Goal: Information Seeking & Learning: Learn about a topic

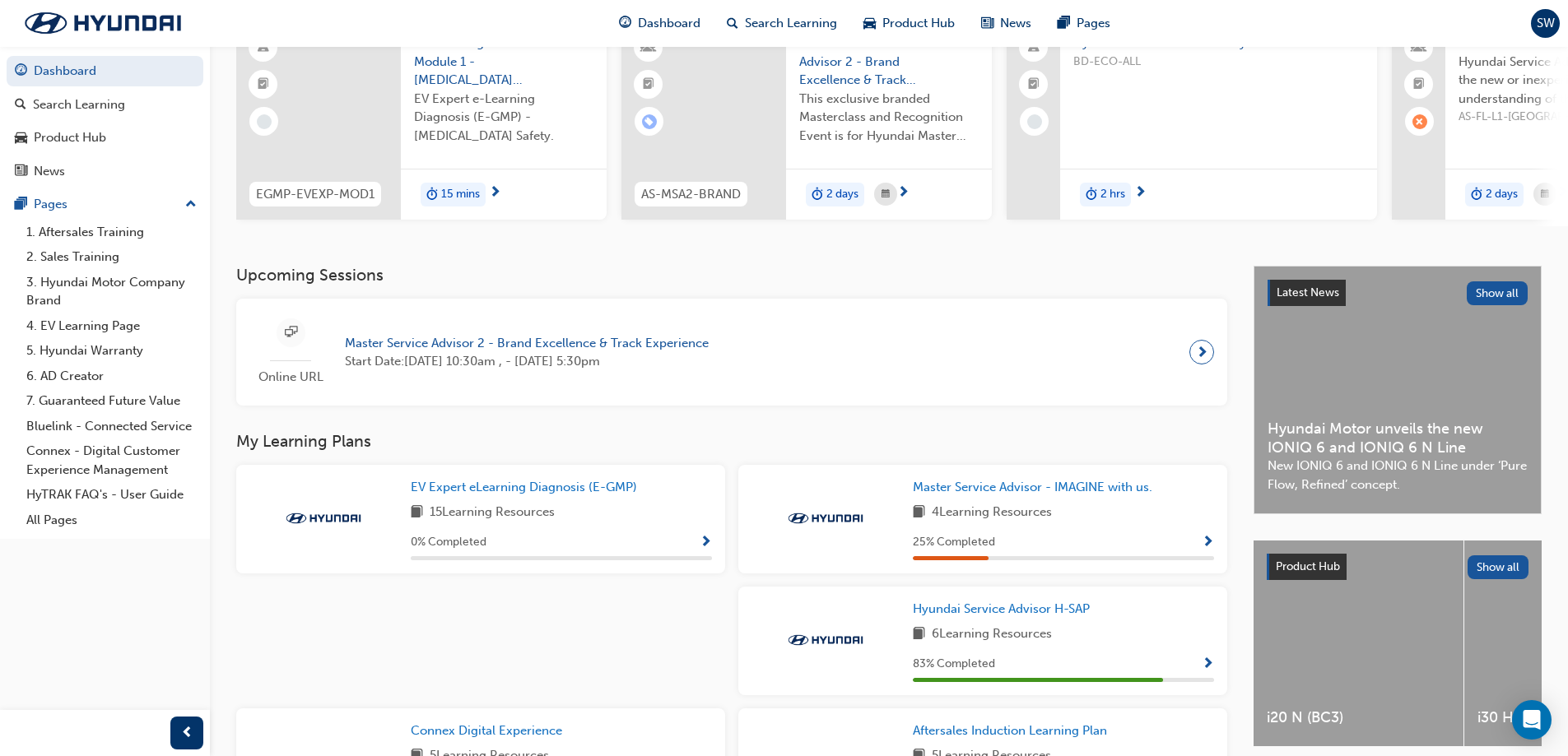
scroll to position [164, 0]
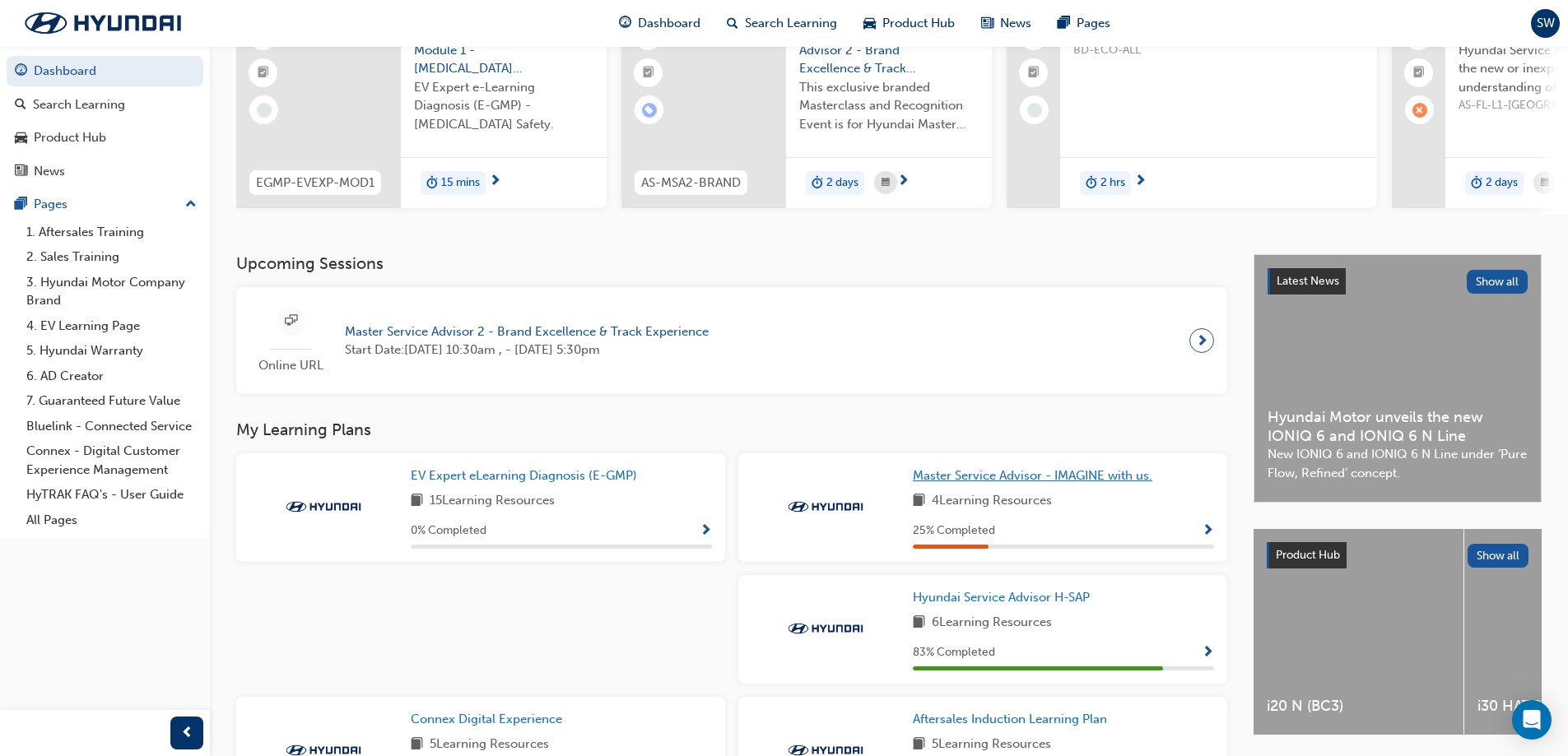
click at [971, 483] on span "Master Service Advisor - IMAGINE with us." at bounding box center [1033, 475] width 240 height 15
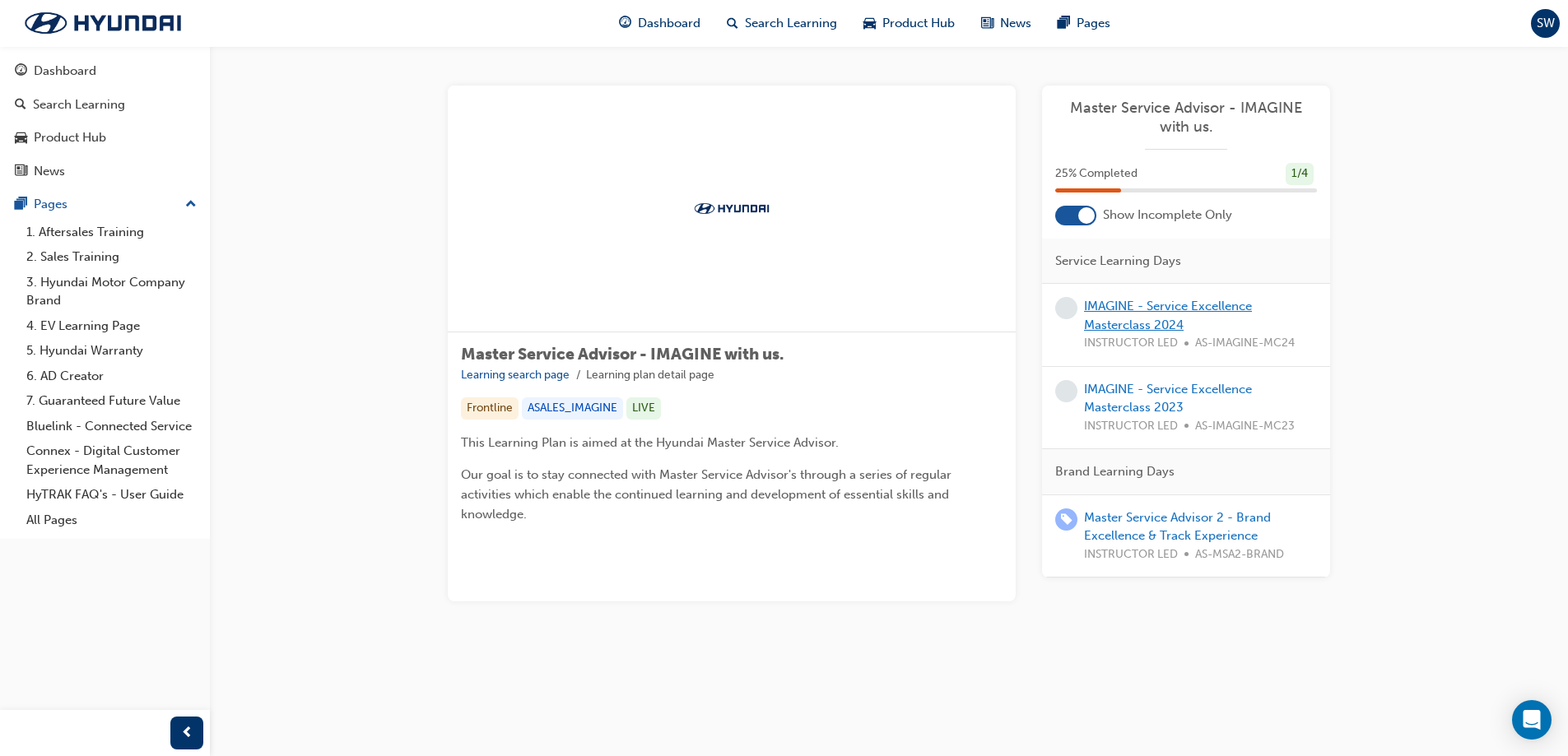
click at [1176, 312] on link "IMAGINE - Service Excellence Masterclass 2024" at bounding box center [1167, 315] width 168 height 34
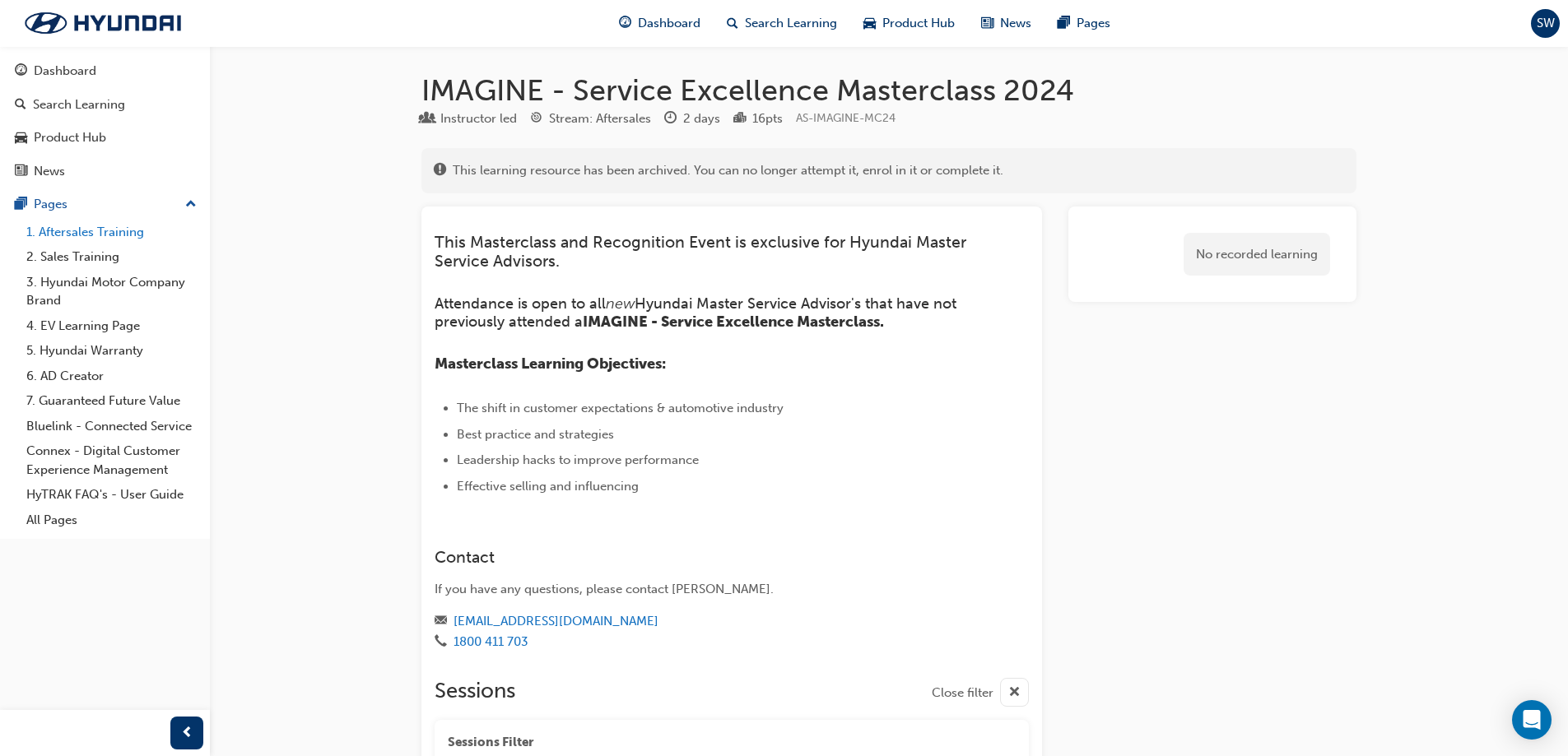
click at [107, 221] on link "1. Aftersales Training" at bounding box center [111, 233] width 183 height 26
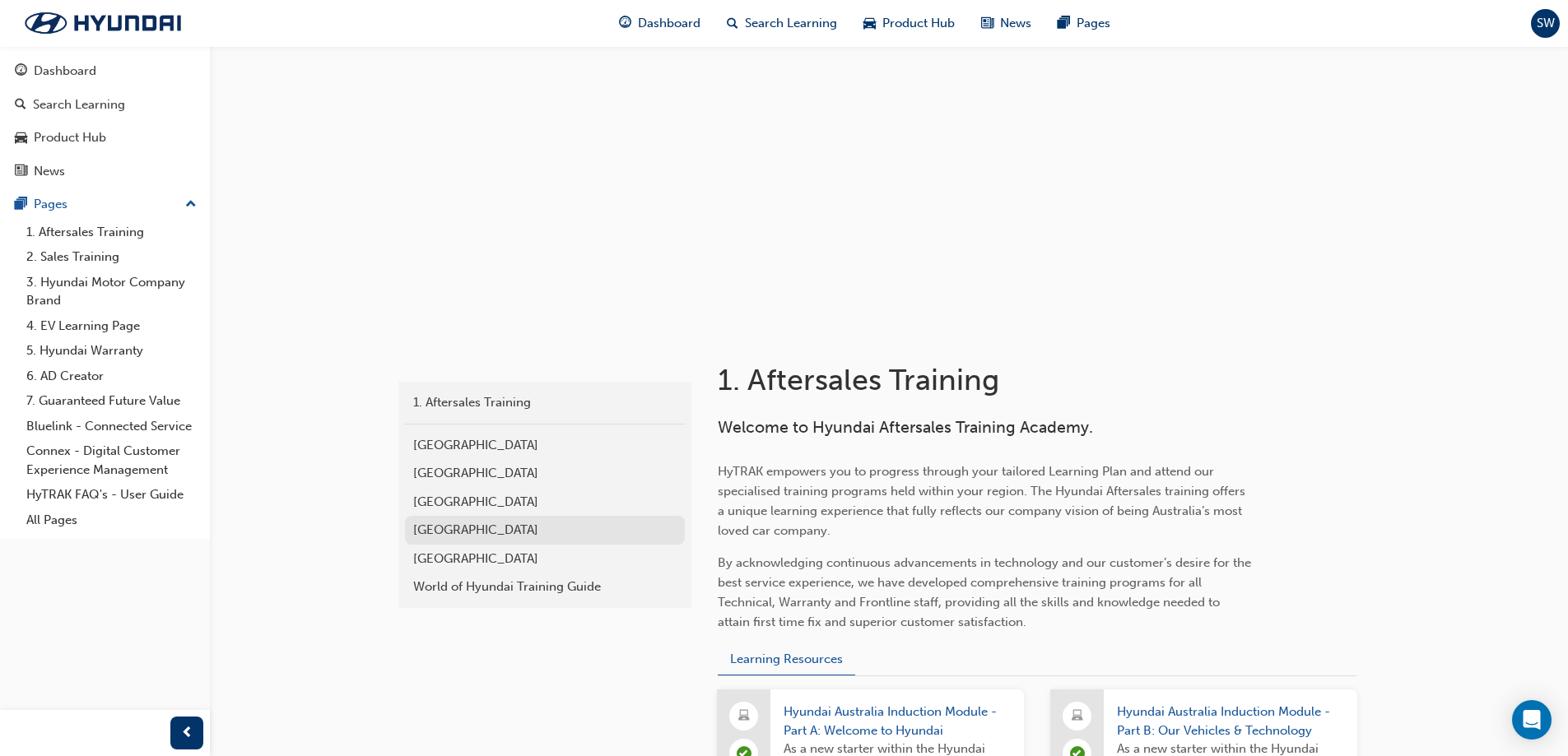
scroll to position [82, 0]
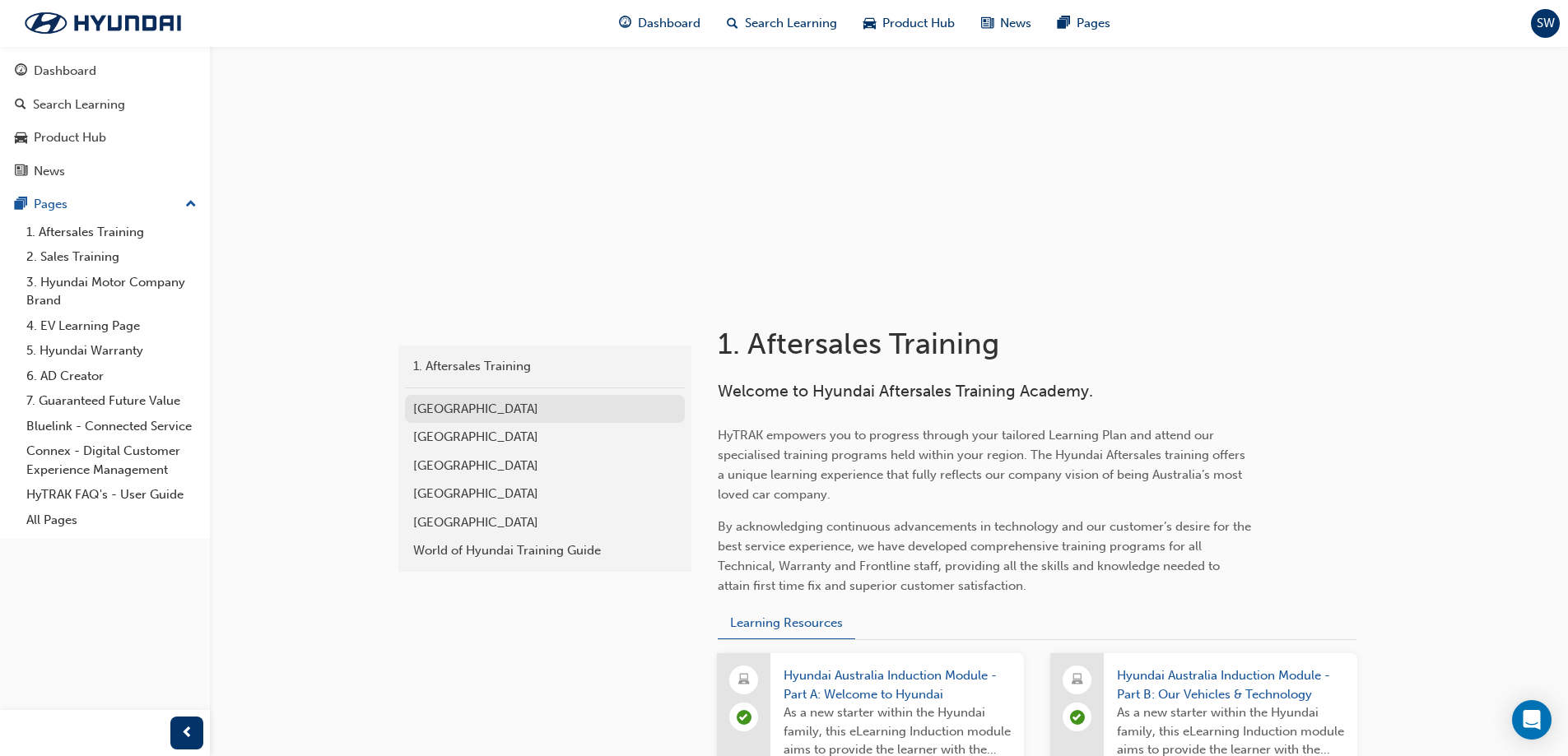
click at [462, 407] on div "Eastern Region" at bounding box center [545, 408] width 264 height 19
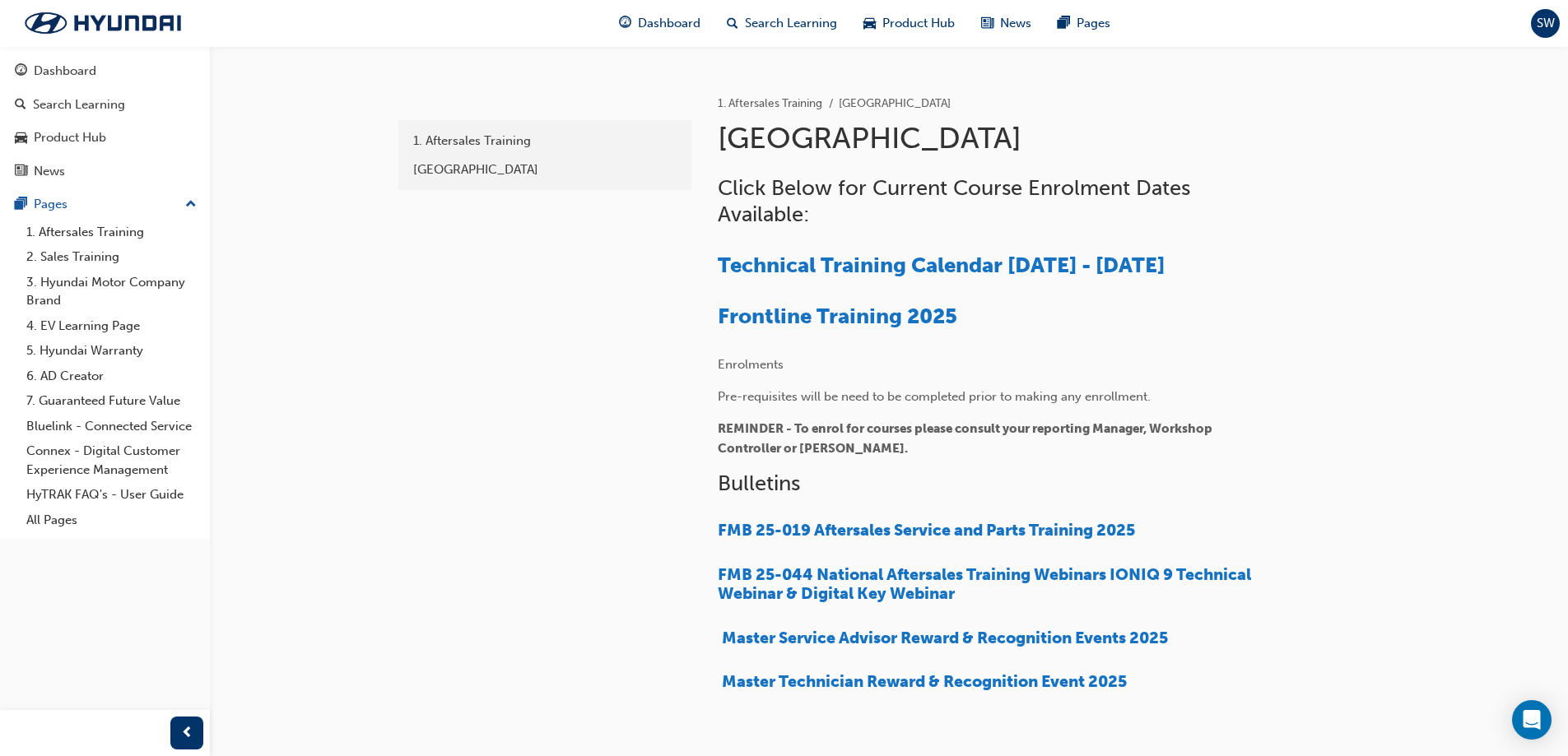
scroll to position [164, 0]
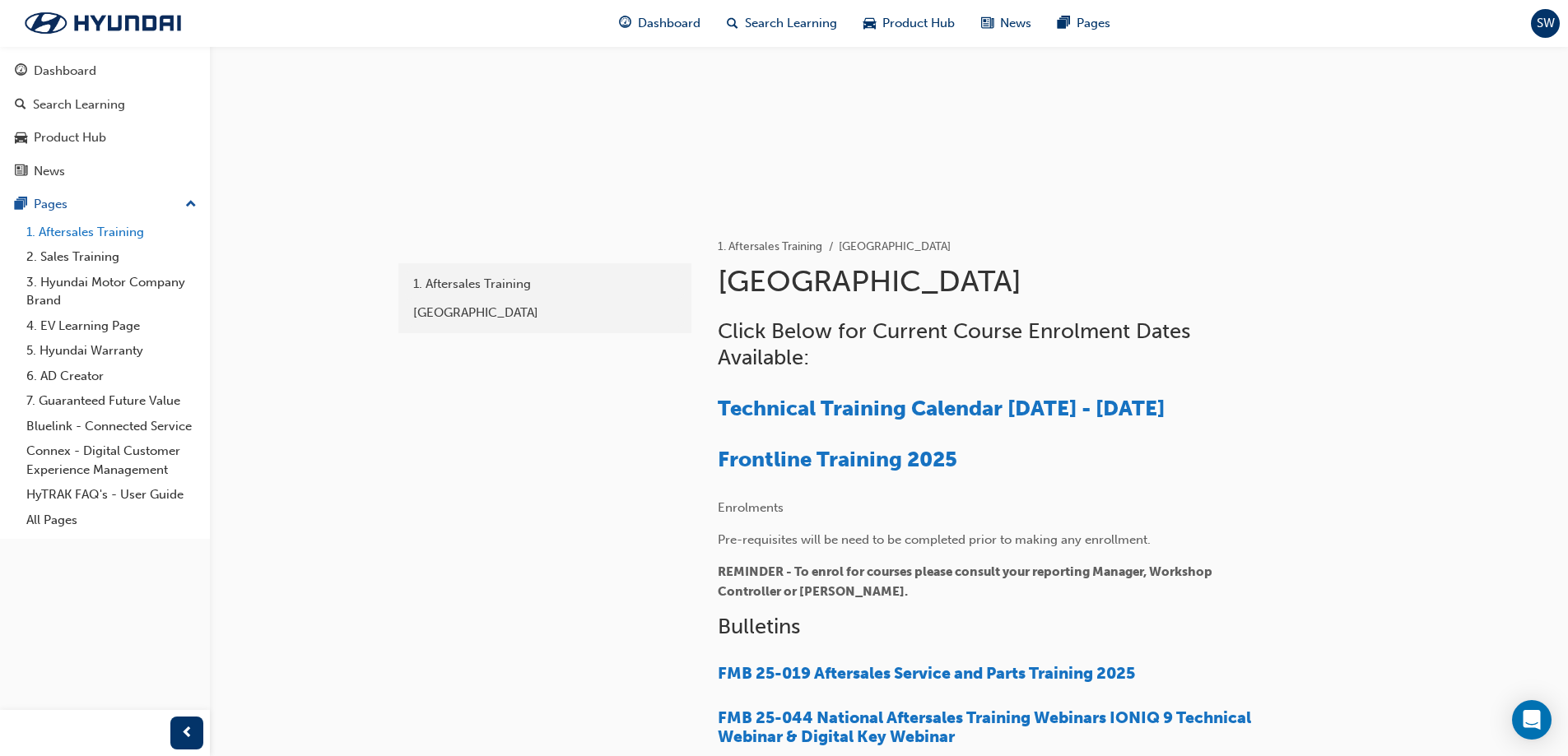
click at [105, 237] on link "1. Aftersales Training" at bounding box center [111, 233] width 183 height 26
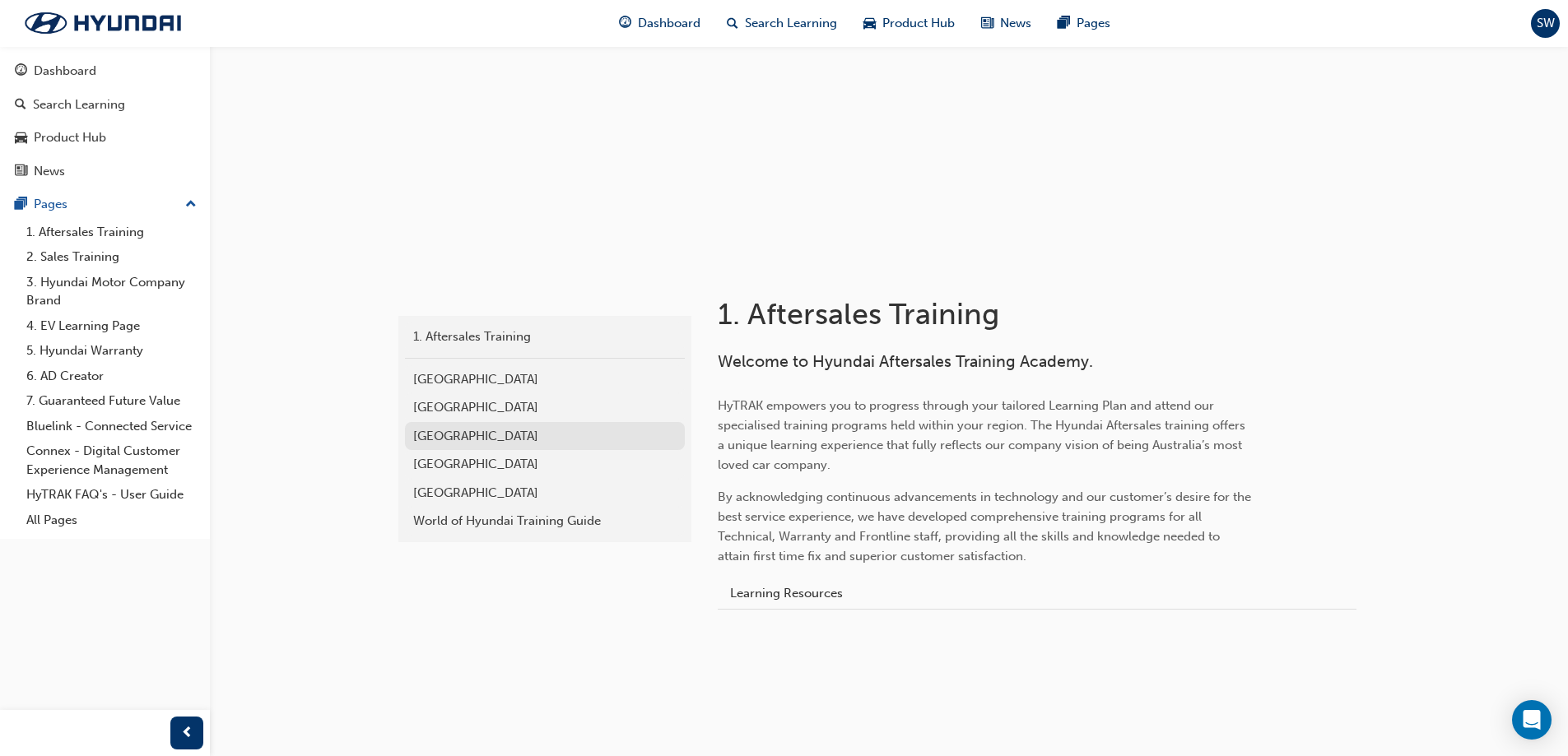
click at [489, 442] on div "Southern Region" at bounding box center [545, 436] width 264 height 19
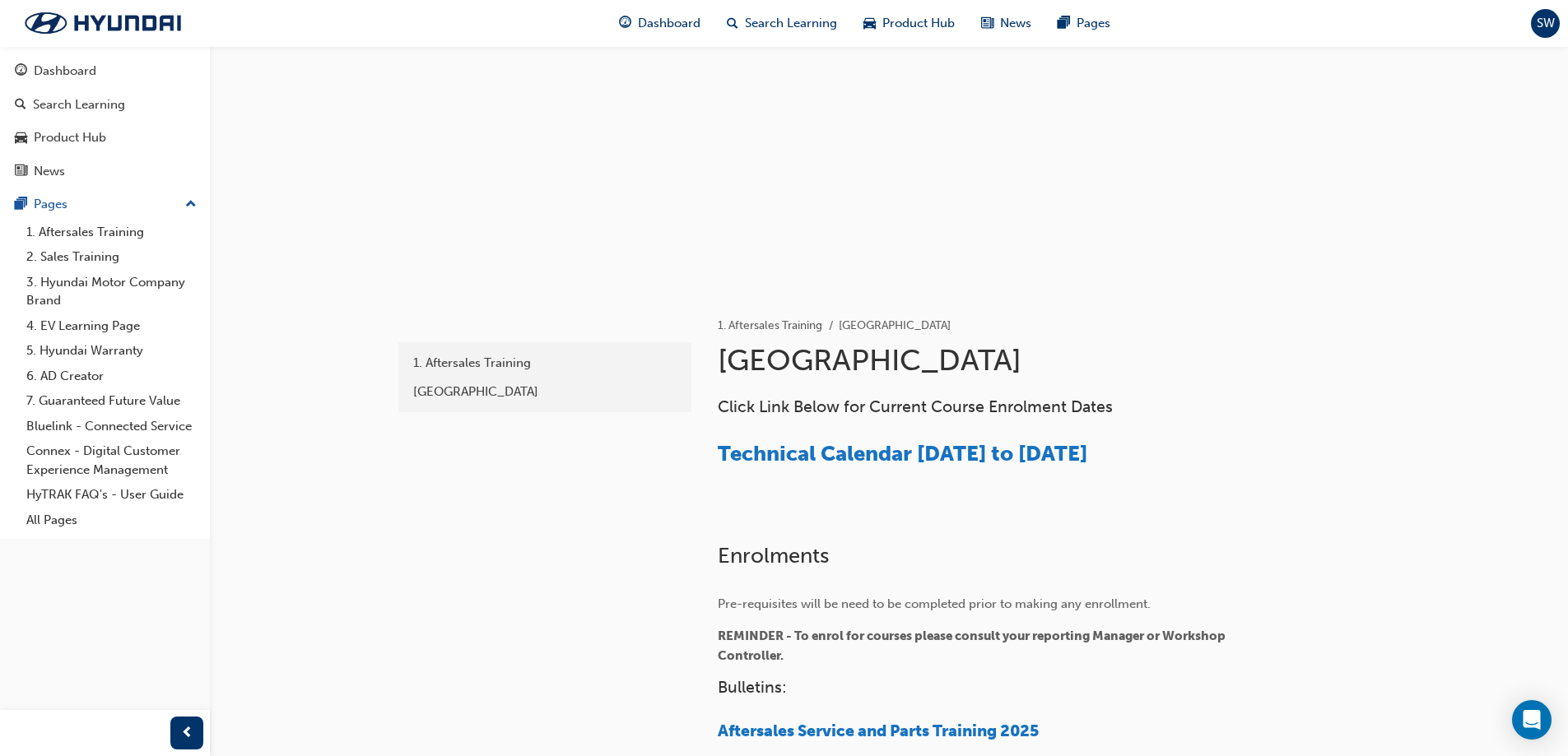
scroll to position [392, 0]
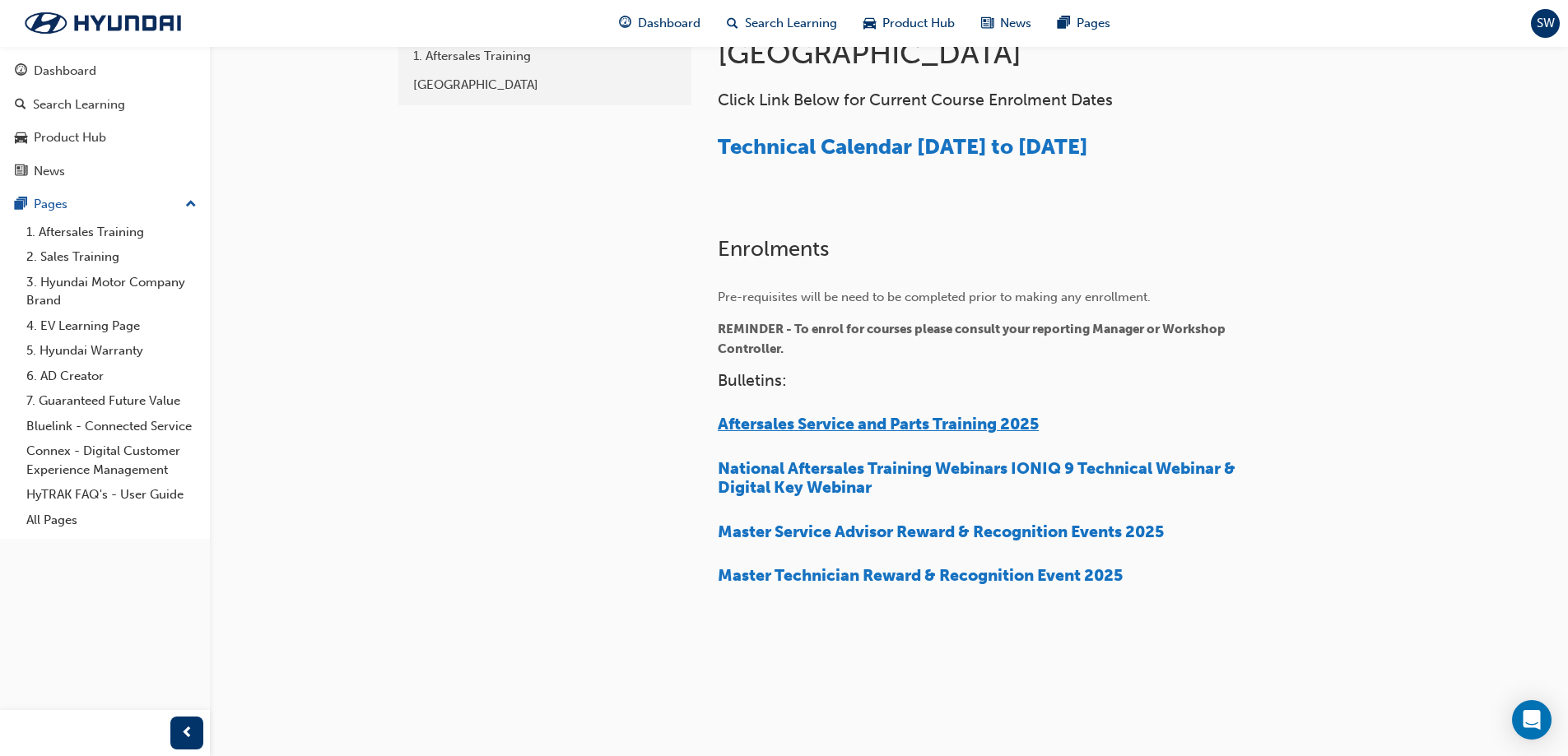
click at [934, 434] on span "Aftersales Service and Parts Training 2025" at bounding box center [878, 423] width 321 height 19
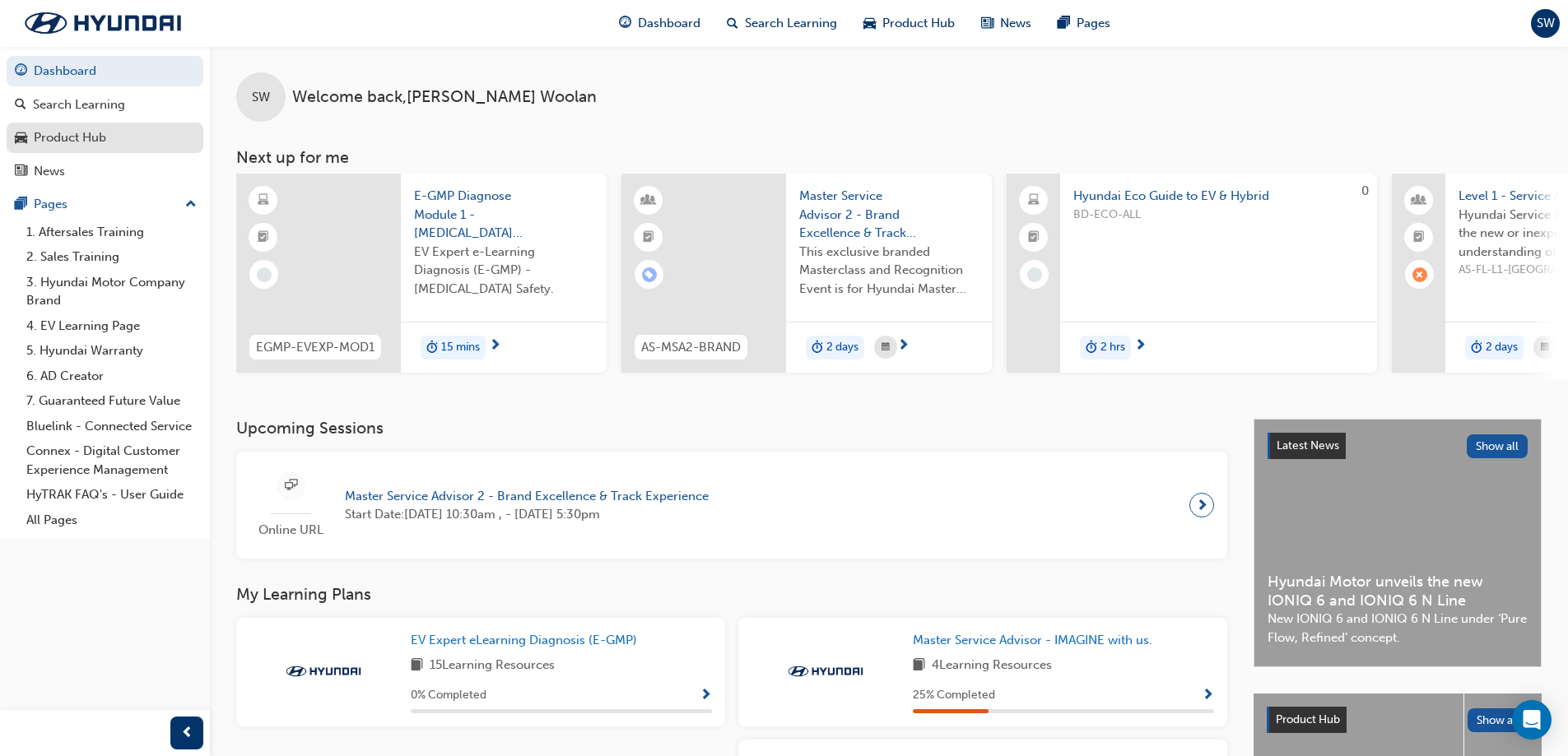
click at [58, 146] on div "Product Hub" at bounding box center [69, 138] width 72 height 19
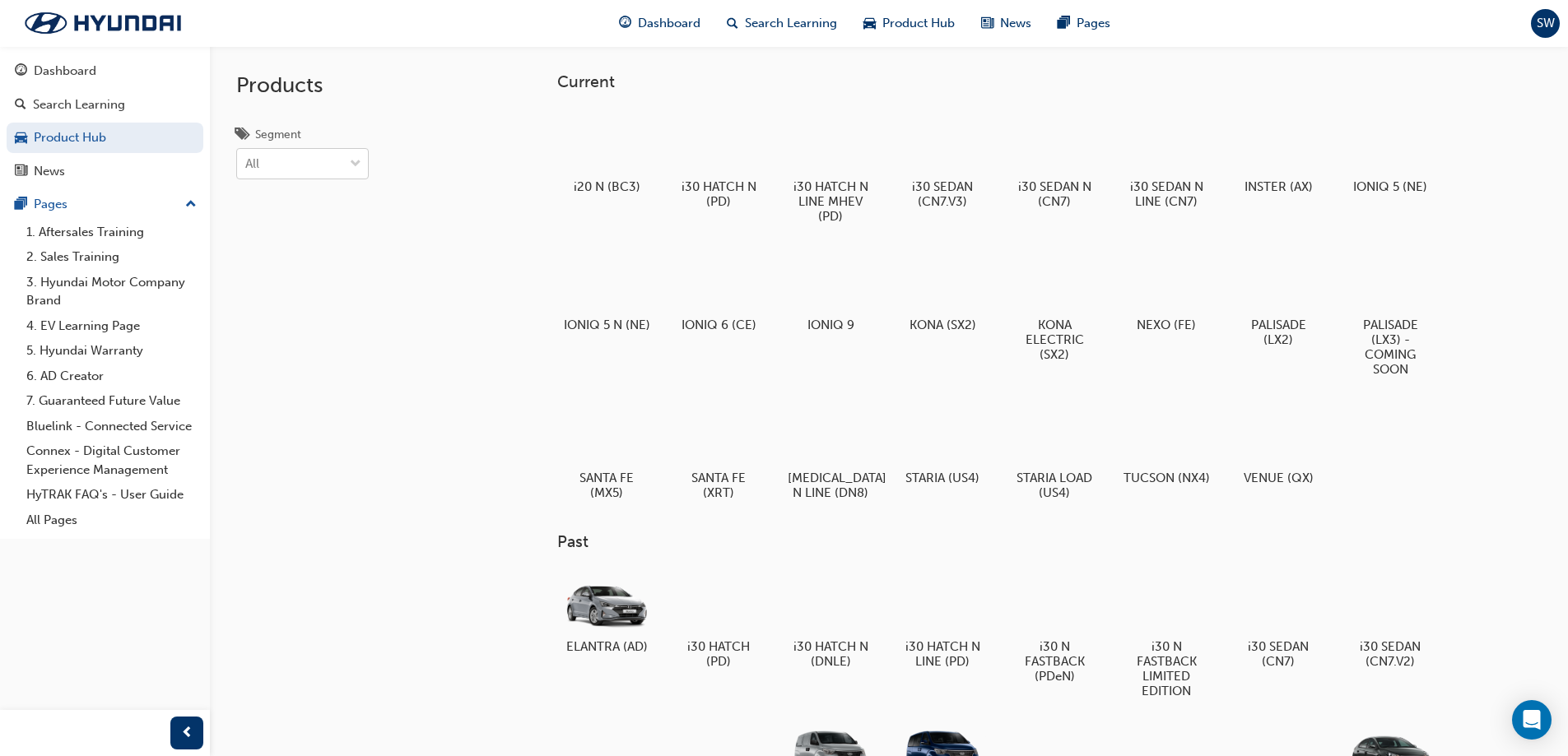
click at [323, 168] on div "All" at bounding box center [289, 163] width 106 height 29
click at [247, 168] on input "Segment All" at bounding box center [246, 163] width 2 height 14
click at [427, 196] on div "Products Segment option EV focused, 1 of 8. 8 results available. Use Up and Dow…" at bounding box center [346, 423] width 272 height 756
click at [661, 21] on span "Dashboard" at bounding box center [668, 23] width 62 height 19
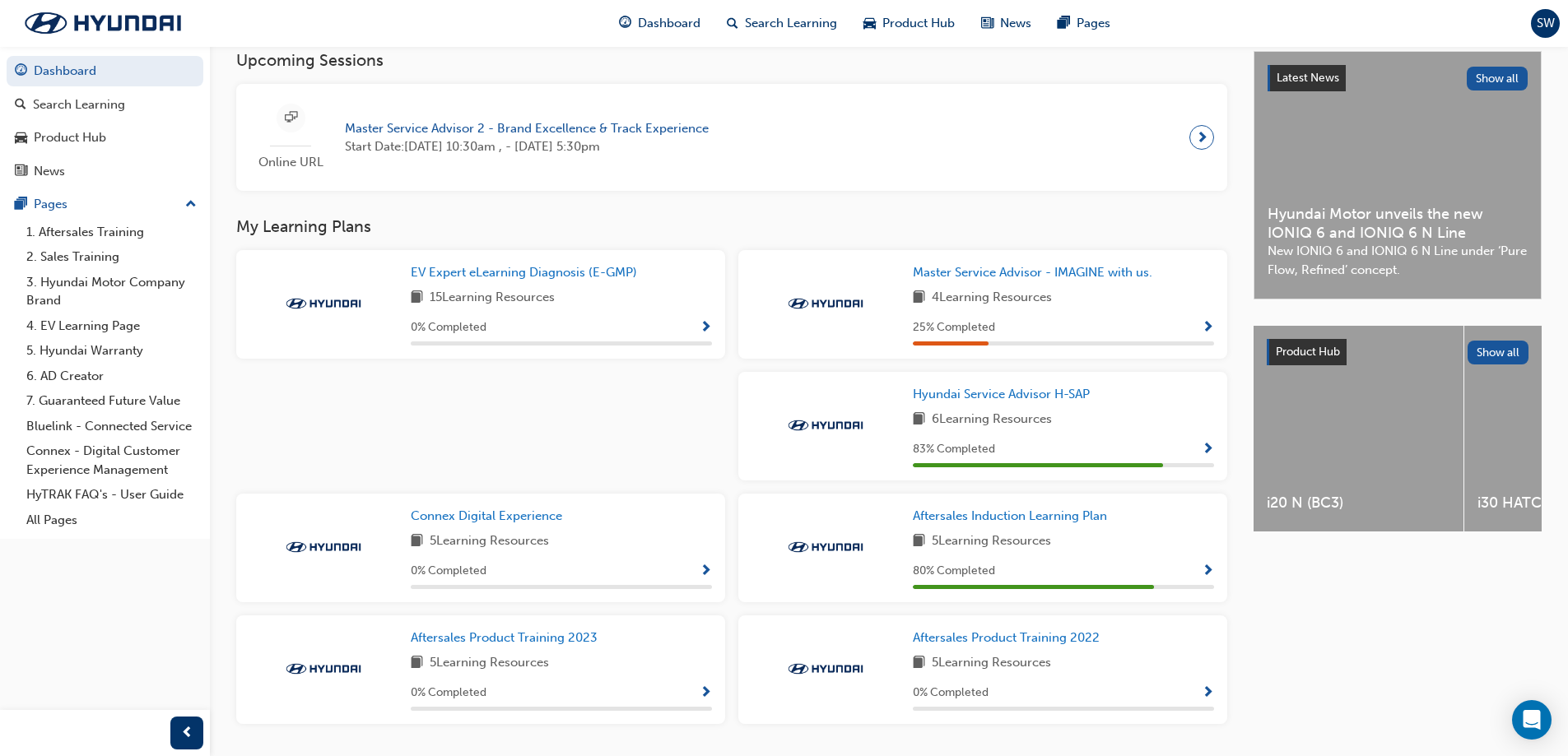
scroll to position [329, 0]
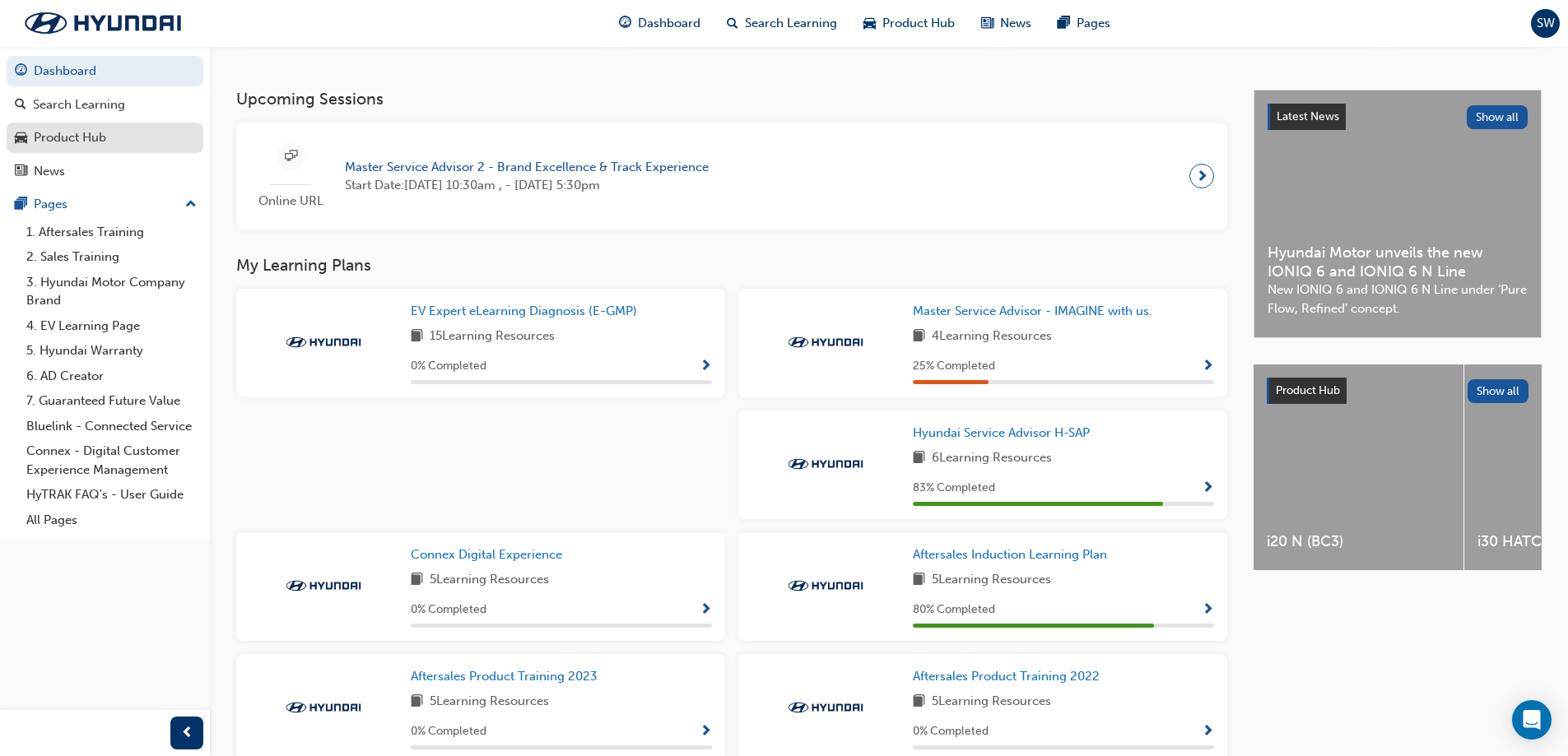
click at [90, 137] on div "Product Hub" at bounding box center [69, 138] width 72 height 19
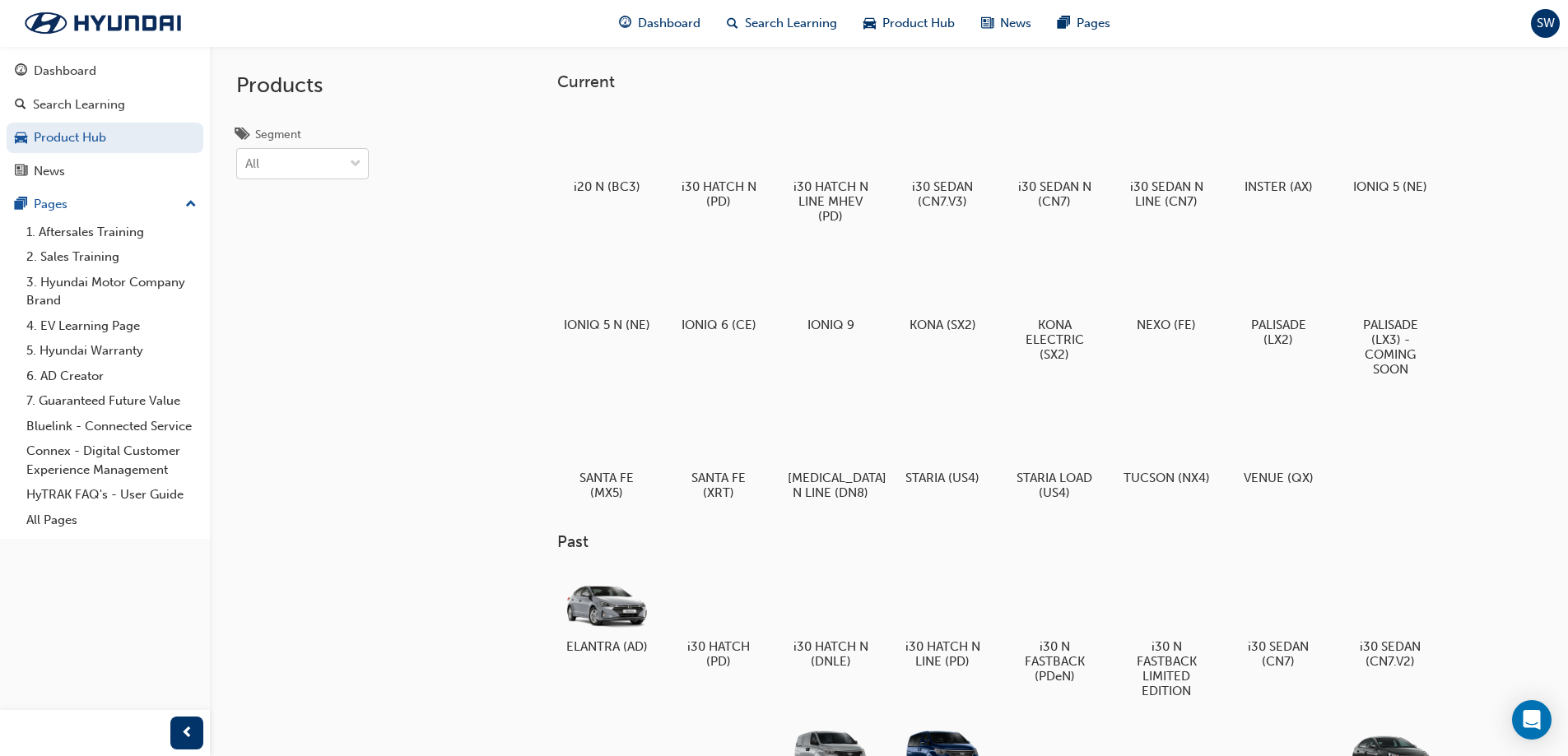
click at [322, 154] on div "All" at bounding box center [289, 163] width 106 height 29
click at [247, 157] on input "Segment All" at bounding box center [246, 163] width 2 height 14
click at [298, 273] on div "HYBRID" at bounding box center [302, 269] width 133 height 32
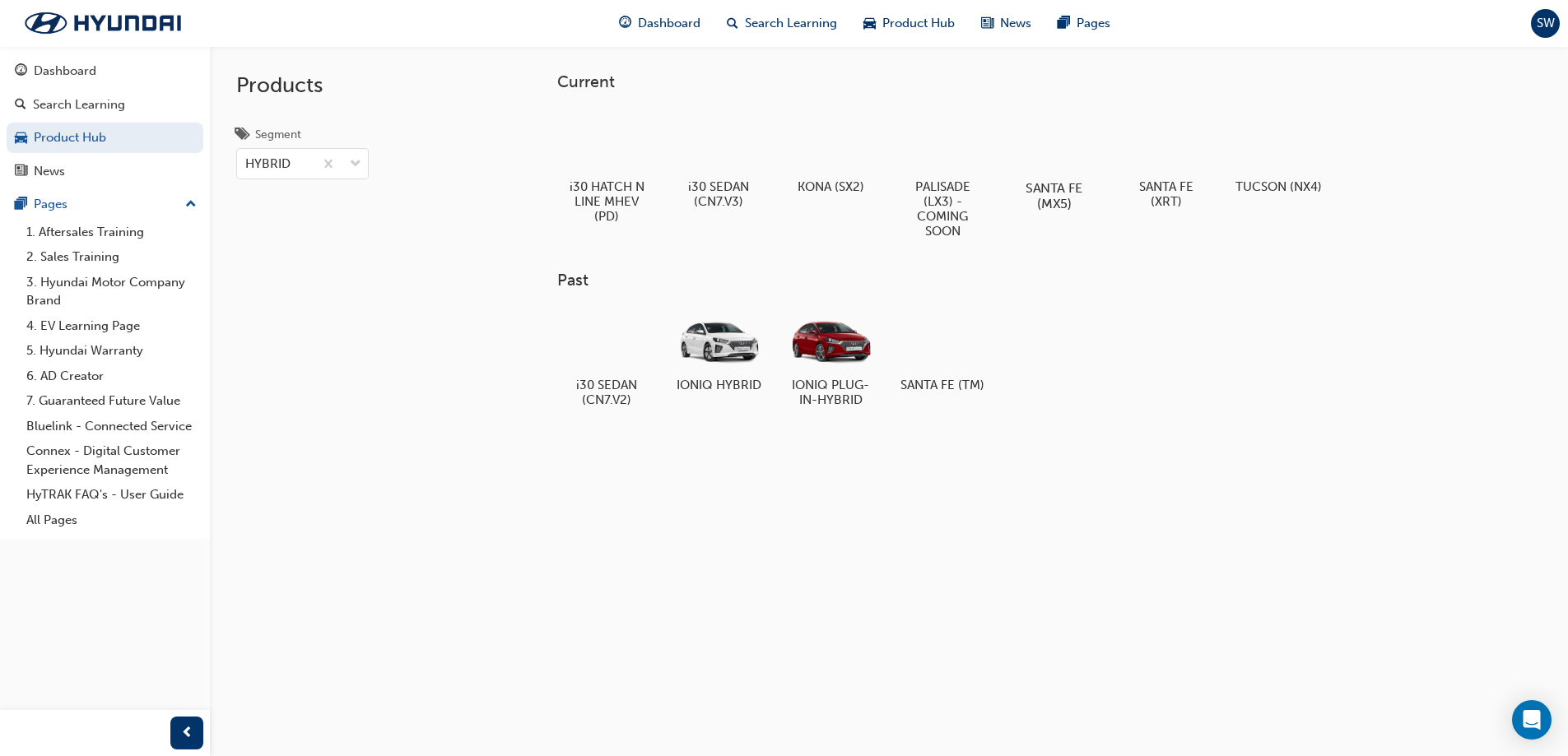
click at [1035, 132] on div at bounding box center [1054, 141] width 91 height 65
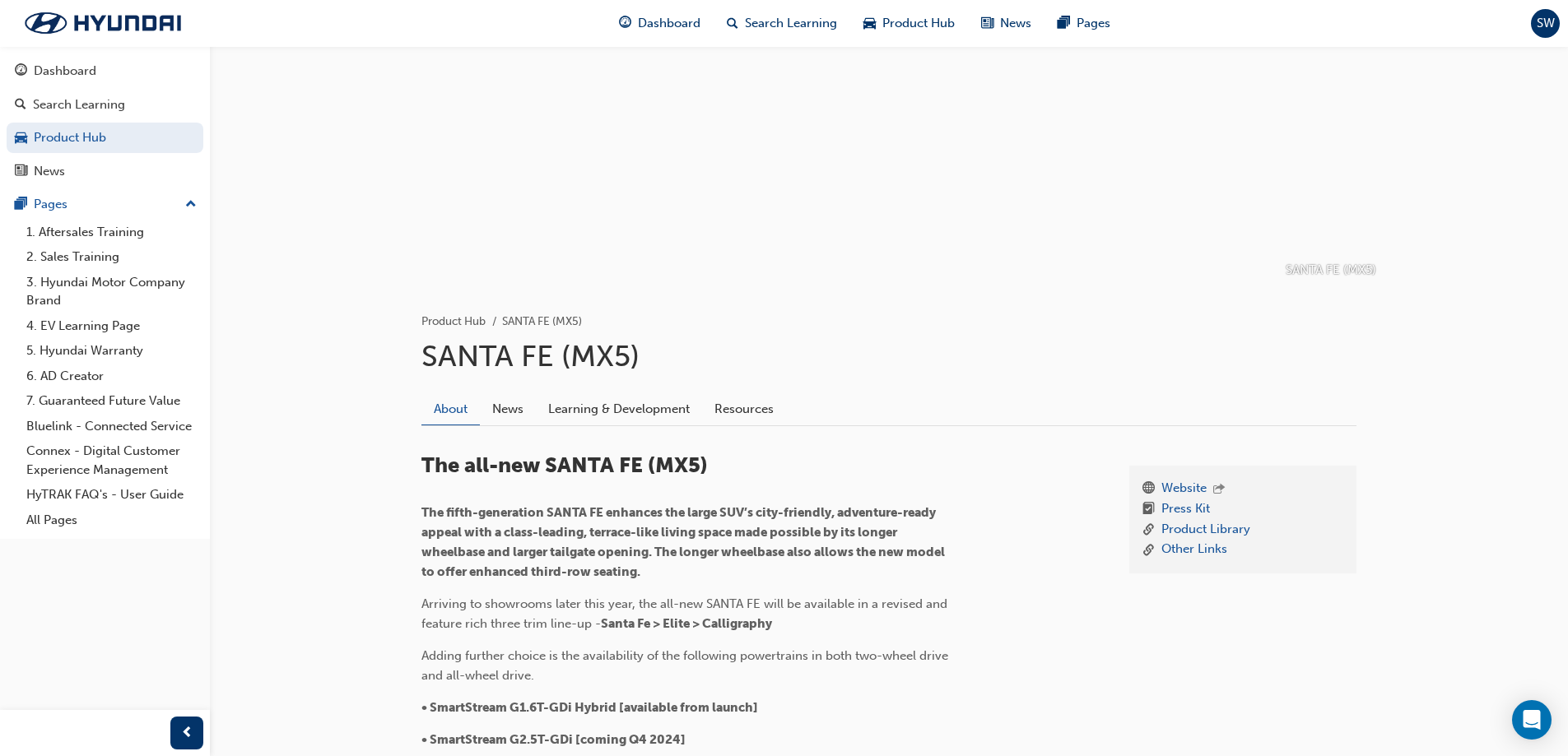
scroll to position [82, 0]
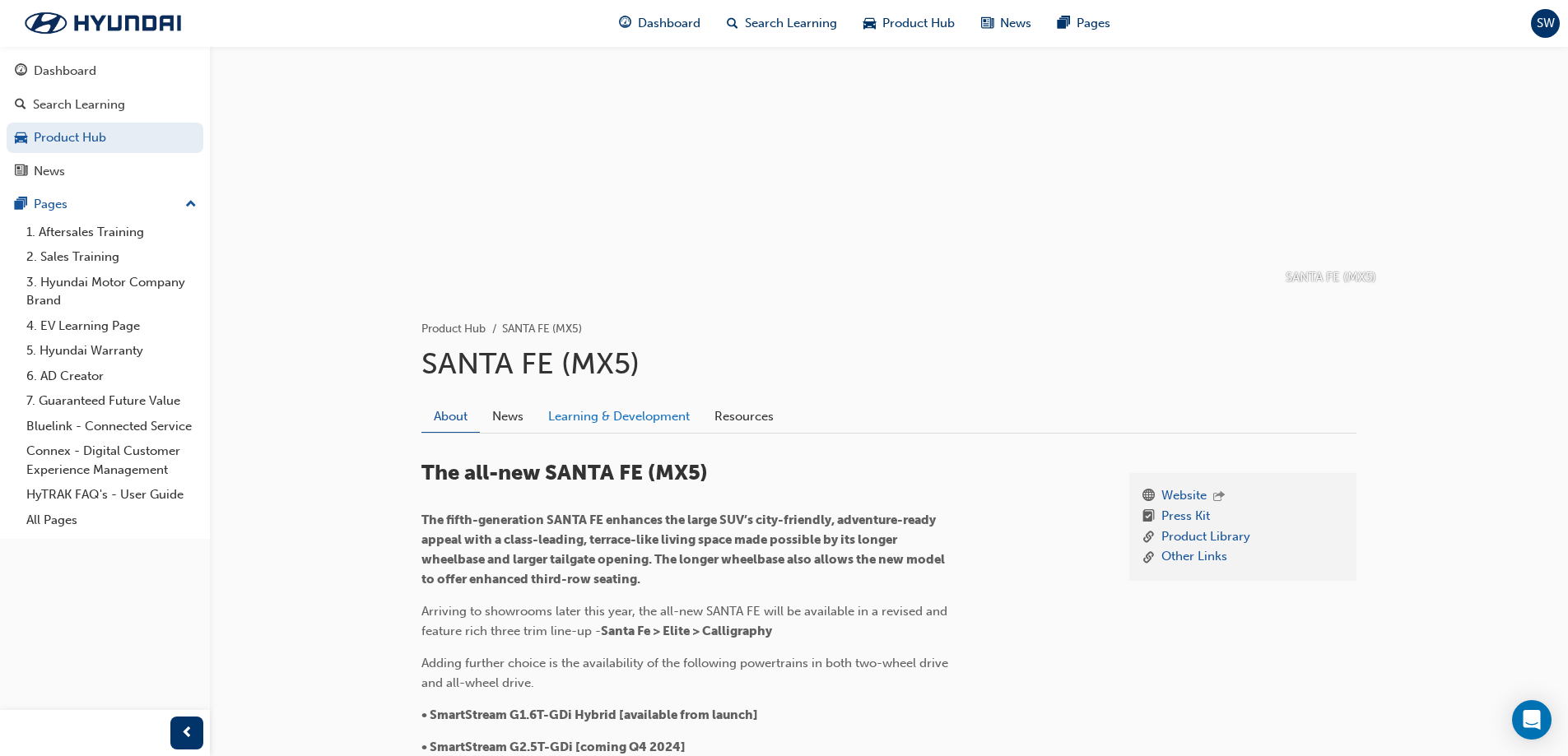
click at [617, 422] on link "Learning & Development" at bounding box center [618, 416] width 167 height 32
